Goal: Find contact information: Find contact information

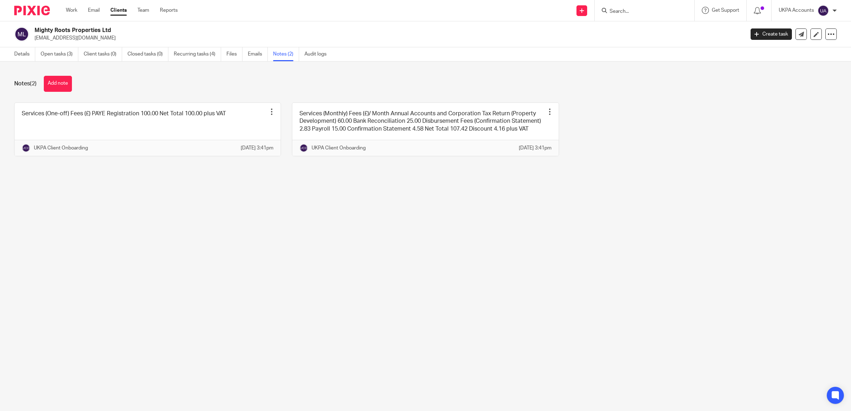
click at [622, 14] on input "Search" at bounding box center [641, 12] width 64 height 6
paste input "[PERSON_NAME]"
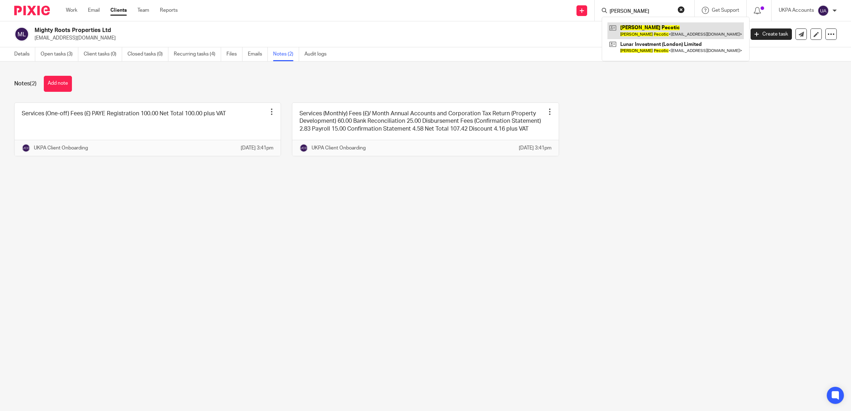
type input "[PERSON_NAME]"
click at [637, 35] on link at bounding box center [675, 30] width 136 height 16
click at [627, 33] on link at bounding box center [675, 30] width 136 height 16
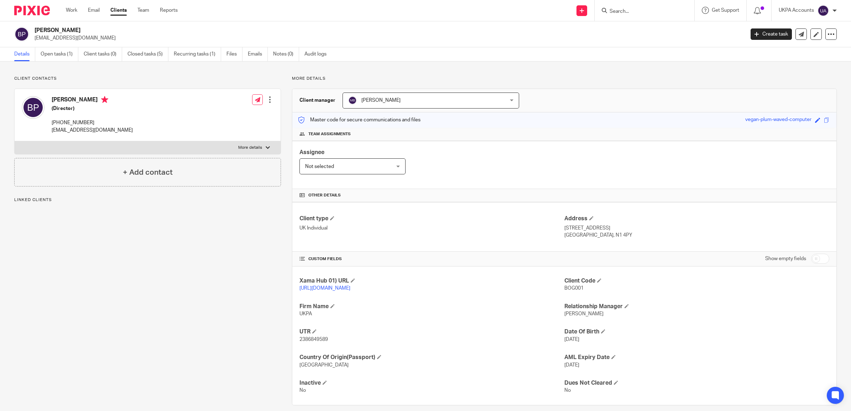
drag, startPoint x: 96, startPoint y: 123, endPoint x: 62, endPoint y: 126, distance: 34.3
click at [62, 126] on p "[PHONE_NUMBER]" at bounding box center [92, 122] width 81 height 7
copy p "7525 364 068"
click at [624, 14] on input "Search" at bounding box center [641, 12] width 64 height 6
